Goal: Manage account settings

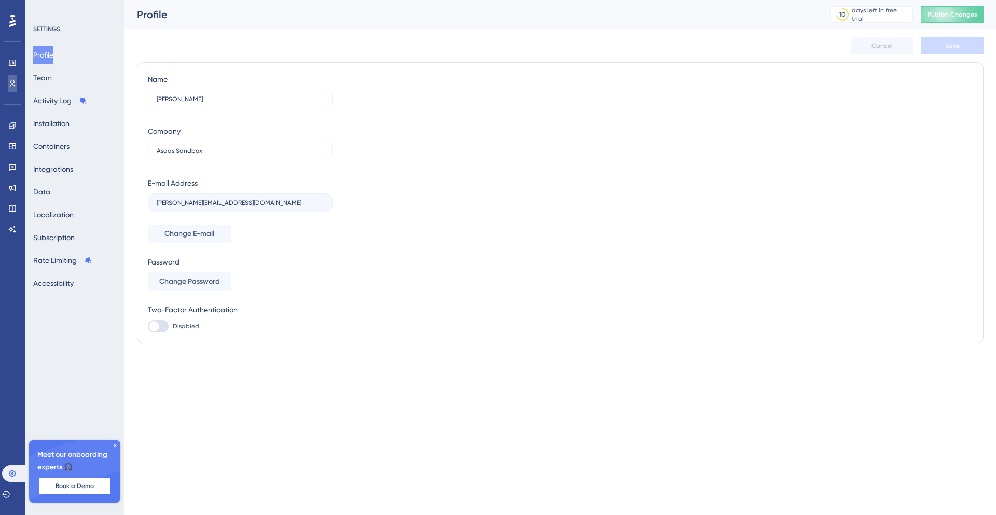
click at [17, 90] on link at bounding box center [12, 83] width 8 height 17
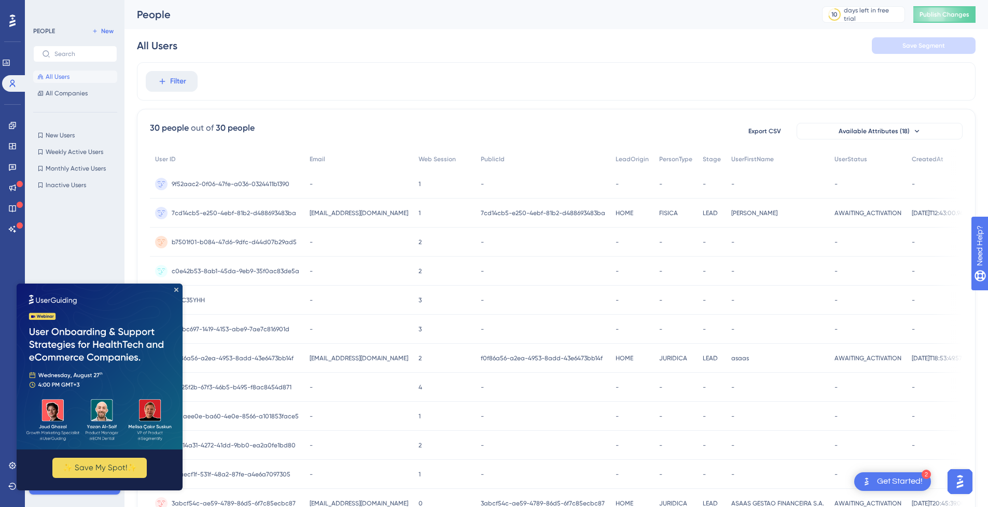
click at [182, 291] on img at bounding box center [100, 367] width 166 height 166
click at [175, 289] on icon "Close Preview" at bounding box center [176, 290] width 4 height 4
